Goal: Transaction & Acquisition: Register for event/course

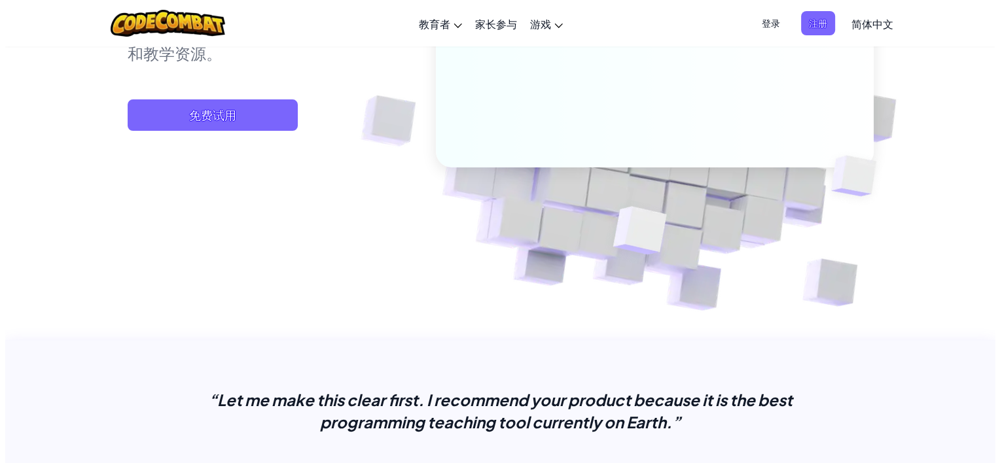
scroll to position [131, 0]
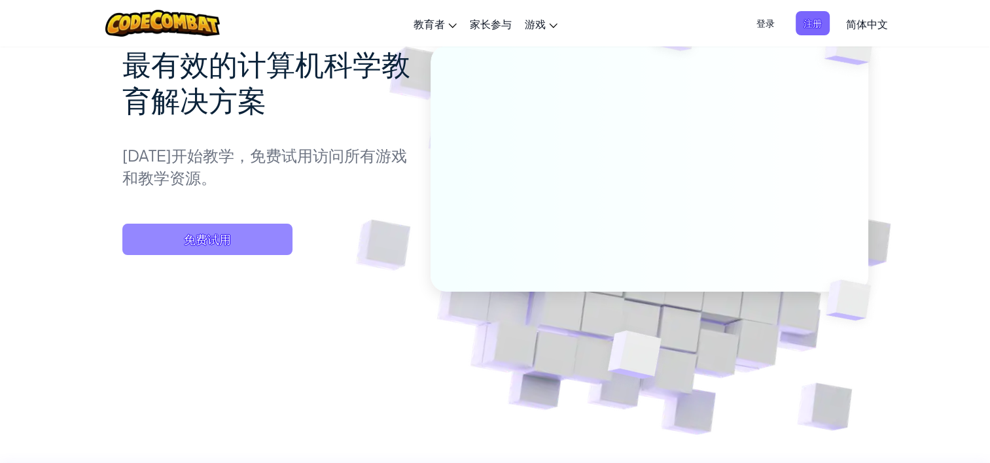
click at [212, 239] on span "免费试用" at bounding box center [207, 239] width 170 height 31
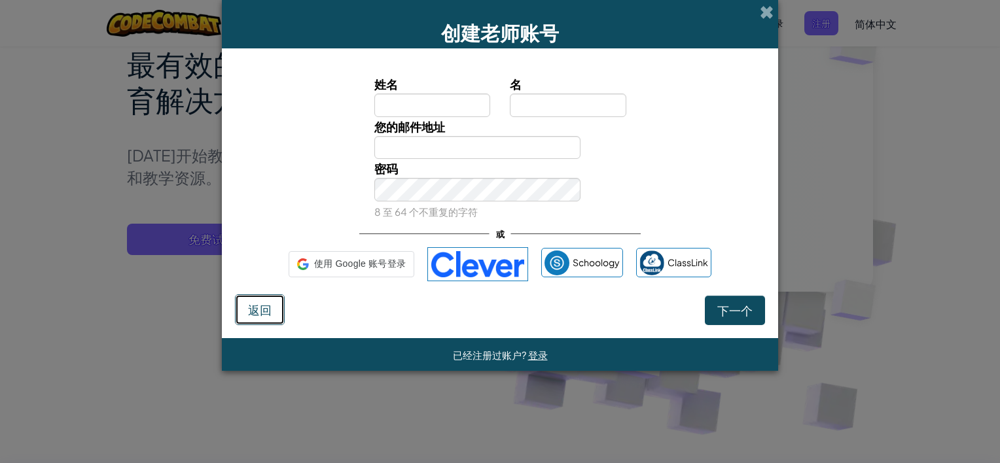
click at [245, 304] on button "返回" at bounding box center [260, 309] width 50 height 31
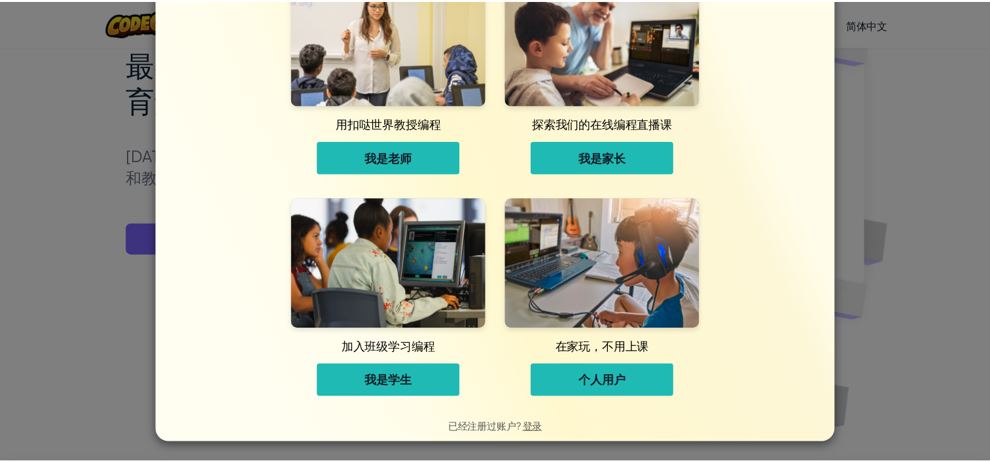
scroll to position [0, 0]
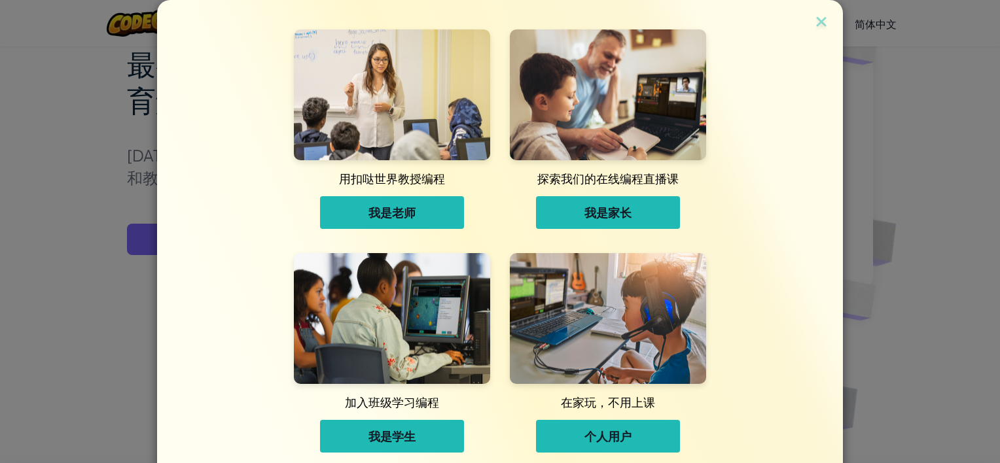
click at [624, 435] on span "个人用户" at bounding box center [607, 437] width 47 height 16
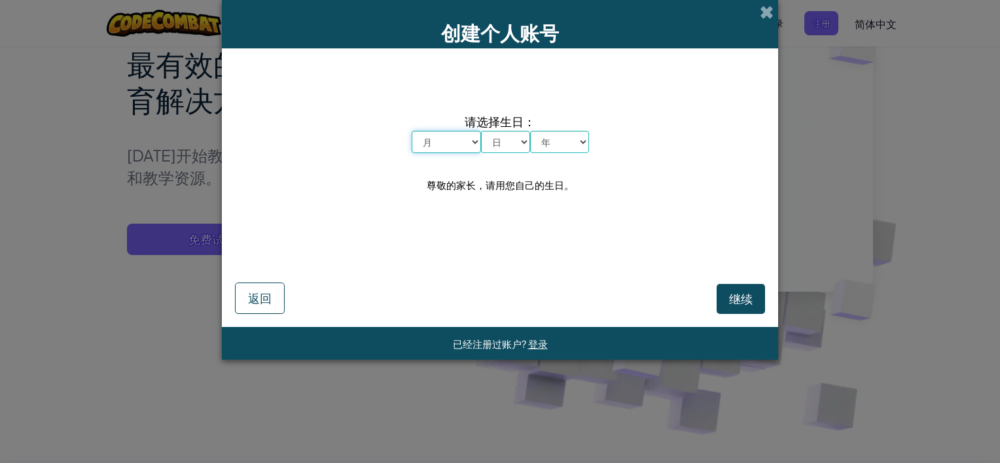
click at [473, 141] on select "月 一月 二月 三月 四月 五月 六月 七月 八月 九月 十月 十一月 十二月" at bounding box center [446, 142] width 69 height 22
select select "10"
click at [412, 131] on select "月 一月 二月 三月 四月 五月 六月 七月 八月 九月 十月 十一月 十二月" at bounding box center [446, 142] width 69 height 22
click at [492, 139] on select "日 1 2 3 4 5 6 7 8 9 10 11 12 13 14 15 16 17 18 19 20 21 22 23 24 25 26 27 28 29…" at bounding box center [505, 142] width 49 height 22
select select "1"
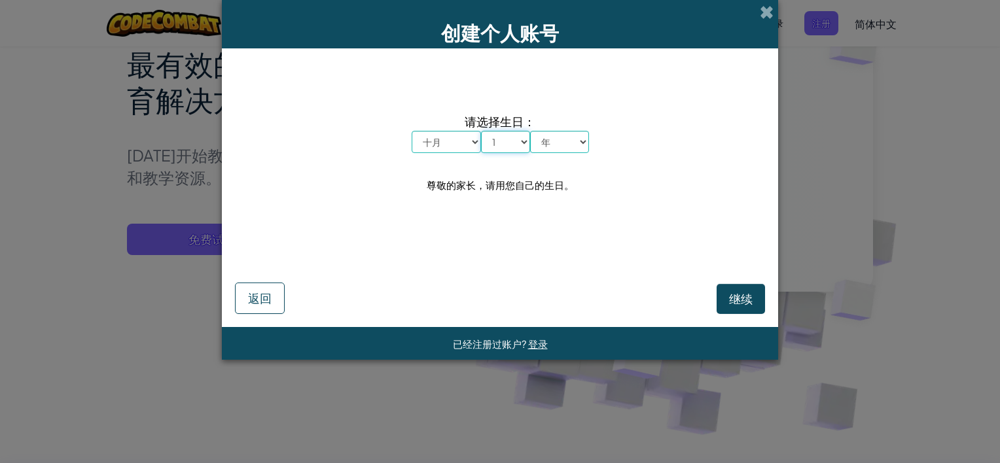
click at [481, 131] on select "日 1 2 3 4 5 6 7 8 9 10 11 12 13 14 15 16 17 18 19 20 21 22 23 24 25 26 27 28 29…" at bounding box center [505, 142] width 49 height 22
click at [537, 147] on select "年 2025 2024 2023 2022 2021 2020 2019 2018 2017 2016 2015 2014 2013 2012 2011 20…" at bounding box center [559, 142] width 59 height 22
select select "2012"
click at [530, 131] on select "年 2025 2024 2023 2022 2021 2020 2019 2018 2017 2016 2015 2014 2013 2012 2011 20…" at bounding box center [559, 142] width 59 height 22
click at [746, 298] on span "继续" at bounding box center [741, 298] width 24 height 15
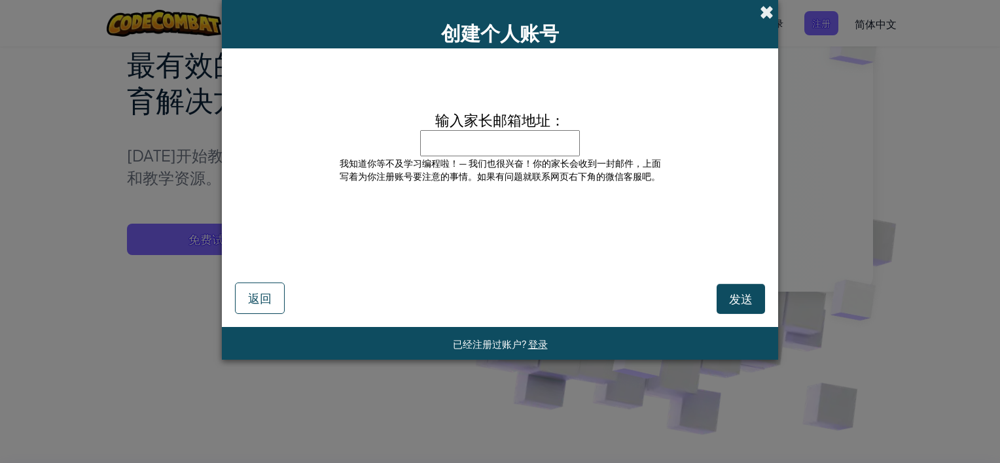
click at [772, 16] on span at bounding box center [767, 12] width 14 height 14
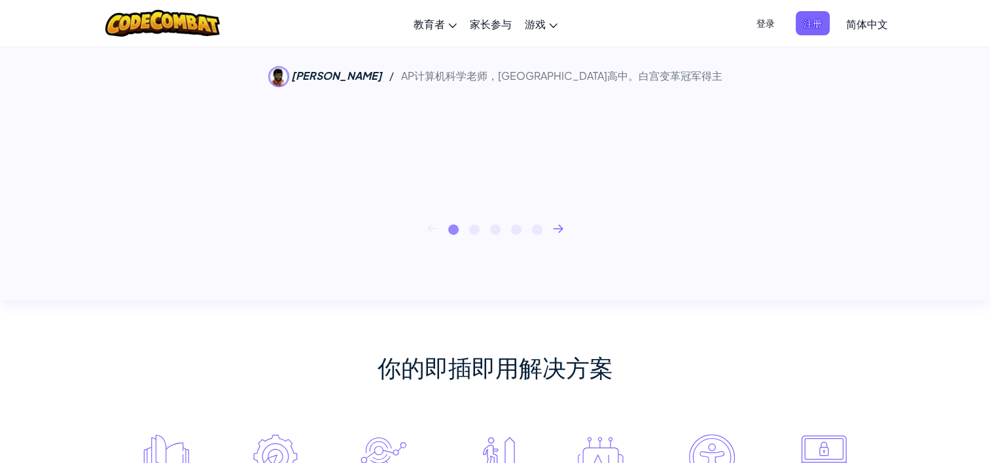
scroll to position [524, 0]
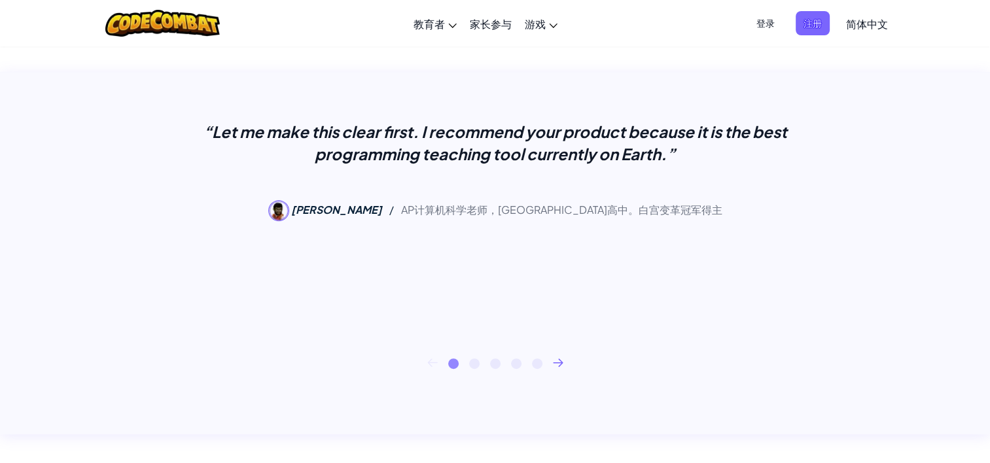
click at [563, 364] on div "1 2 3 4 5" at bounding box center [495, 364] width 746 height 10
click at [560, 363] on icon at bounding box center [558, 362] width 9 height 7
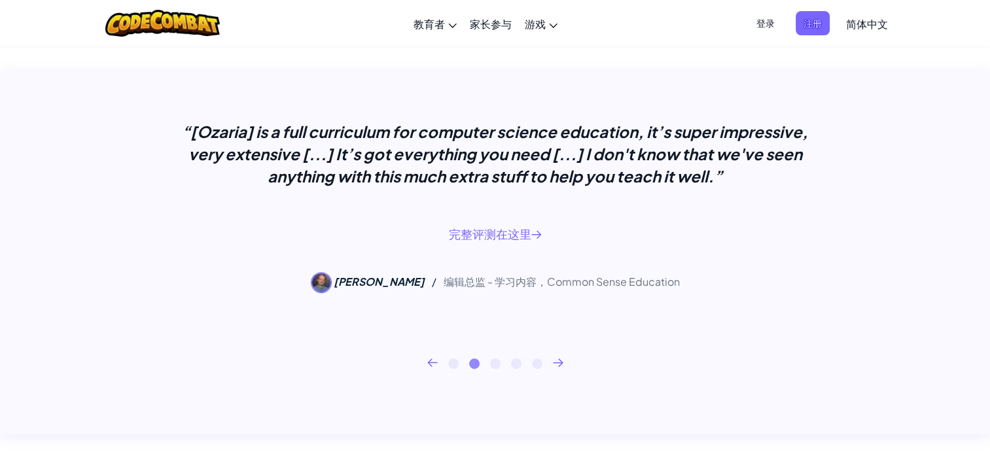
click at [559, 359] on icon at bounding box center [558, 362] width 9 height 7
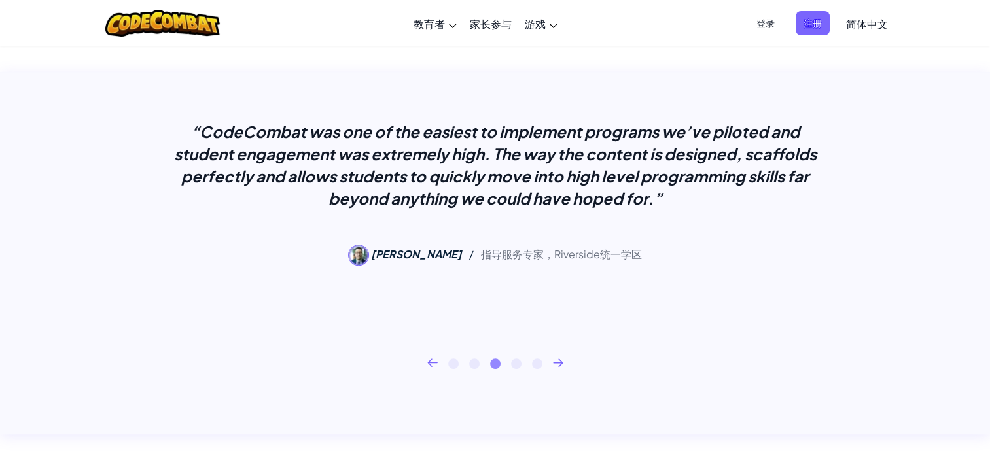
click at [559, 359] on icon at bounding box center [558, 362] width 9 height 7
